Goal: Task Accomplishment & Management: Manage account settings

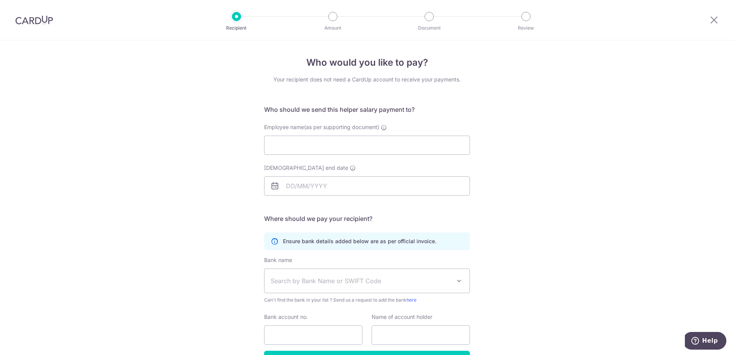
click at [234, 16] on div at bounding box center [236, 16] width 9 height 9
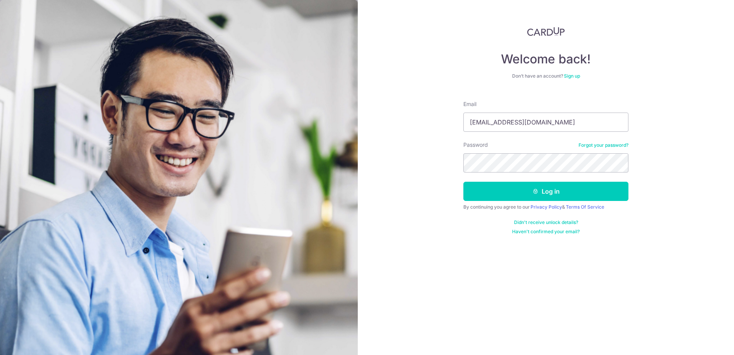
type input "cjkwai@yahoo.cm.sg"
click at [557, 194] on button "Log in" at bounding box center [546, 191] width 165 height 19
click at [562, 190] on button "Log in" at bounding box center [546, 191] width 165 height 19
click at [550, 192] on button "Log in" at bounding box center [546, 191] width 165 height 19
click at [561, 186] on button "Log in" at bounding box center [546, 191] width 165 height 19
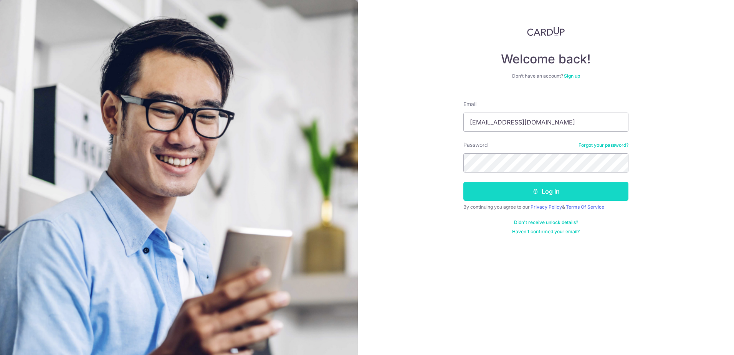
click at [563, 193] on button "Log in" at bounding box center [546, 191] width 165 height 19
click at [519, 124] on input "cjkwai@yahoo.cm.sg" at bounding box center [546, 122] width 165 height 19
type input "cjkwai@yahoo.com.sg"
click at [551, 192] on button "Log in" at bounding box center [546, 191] width 165 height 19
click at [561, 185] on button "Log in" at bounding box center [546, 191] width 165 height 19
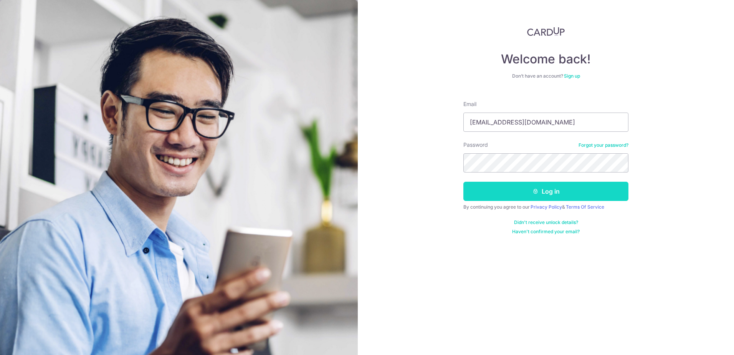
click at [551, 192] on button "Log in" at bounding box center [546, 191] width 165 height 19
click at [542, 190] on button "Log in" at bounding box center [546, 191] width 165 height 19
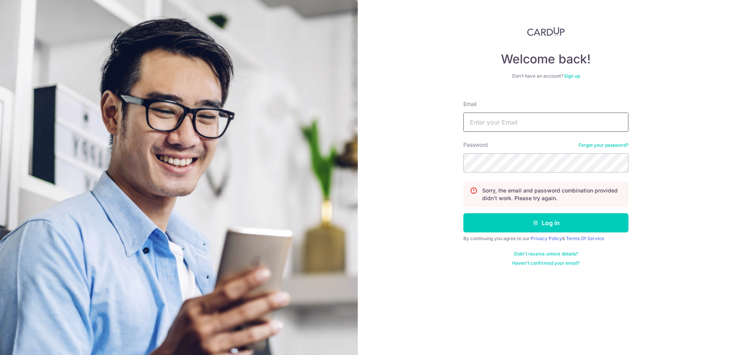
click at [504, 118] on input "Email" at bounding box center [546, 122] width 165 height 19
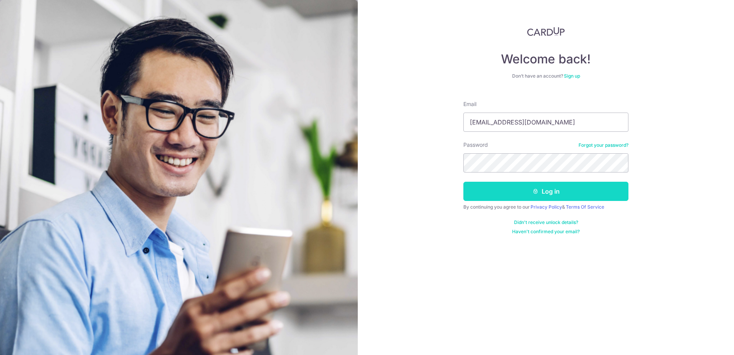
click at [537, 193] on icon "submit" at bounding box center [536, 191] width 6 height 6
click at [545, 194] on button "Log in" at bounding box center [546, 191] width 165 height 19
click at [546, 194] on button "Log in" at bounding box center [546, 191] width 165 height 19
click at [546, 192] on button "Log in" at bounding box center [546, 191] width 165 height 19
click at [534, 194] on icon "submit" at bounding box center [536, 191] width 6 height 6
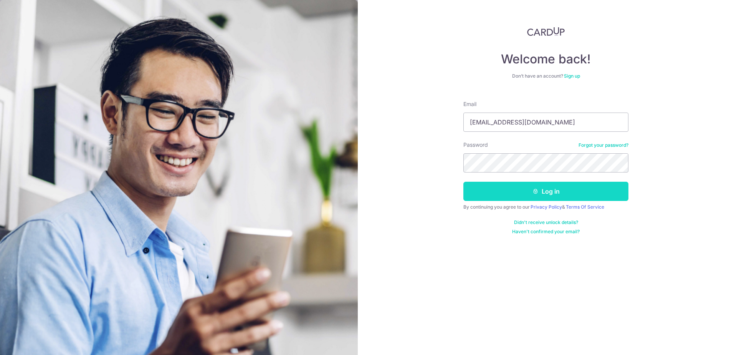
click at [546, 192] on button "Log in" at bounding box center [546, 191] width 165 height 19
click at [558, 192] on button "Log in" at bounding box center [546, 191] width 165 height 19
click at [600, 144] on link "Forgot your password?" at bounding box center [604, 145] width 50 height 6
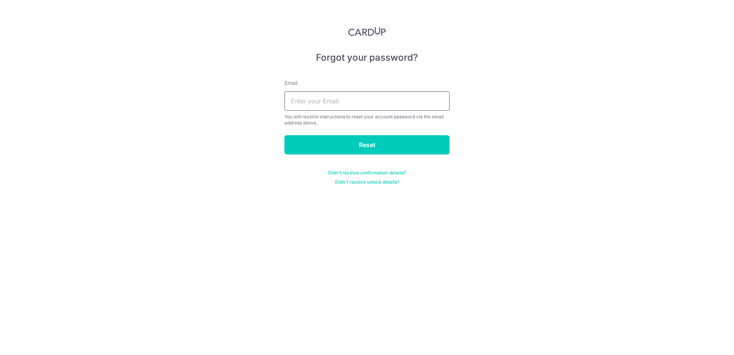
click at [373, 106] on input "text" at bounding box center [367, 100] width 165 height 19
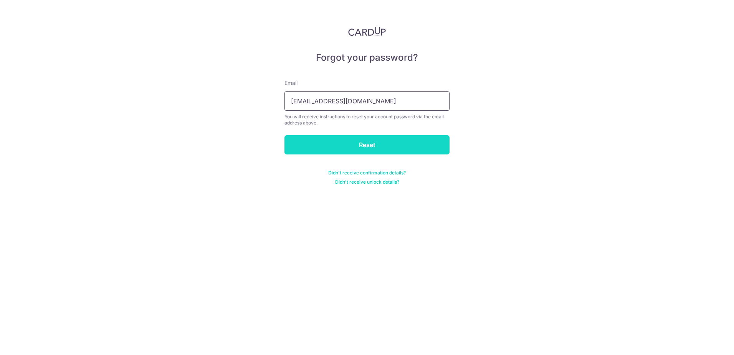
type input "[EMAIL_ADDRESS][DOMAIN_NAME]"
click at [369, 151] on input "Reset" at bounding box center [367, 144] width 165 height 19
